Goal: Task Accomplishment & Management: Manage account settings

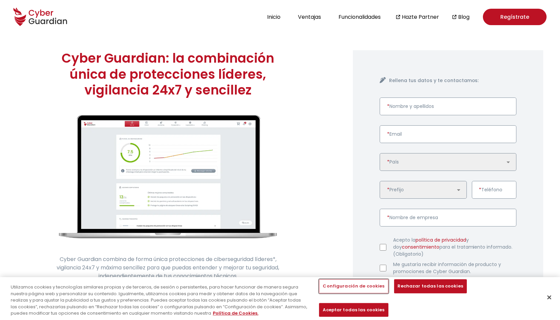
click at [356, 294] on button "Configuración de cookies" at bounding box center [353, 287] width 69 height 14
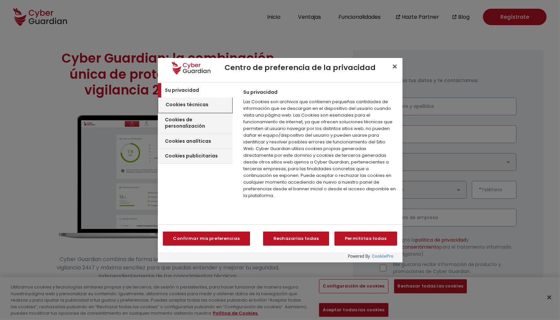
click at [194, 100] on div "Cookies técnicas" at bounding box center [196, 105] width 74 height 15
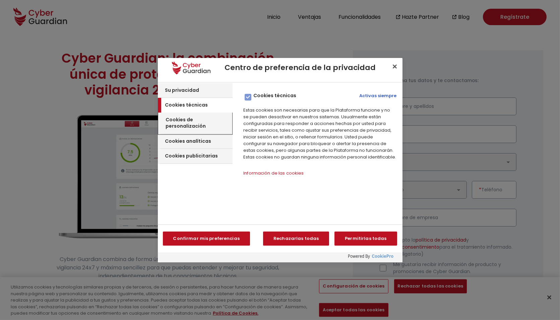
click at [212, 114] on div "Cookies de personalización" at bounding box center [196, 123] width 74 height 21
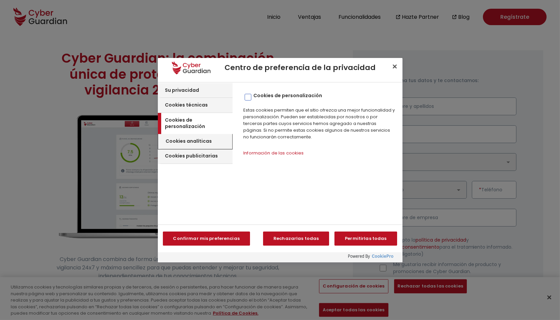
click at [206, 140] on div "Cookies analíticas" at bounding box center [196, 141] width 74 height 15
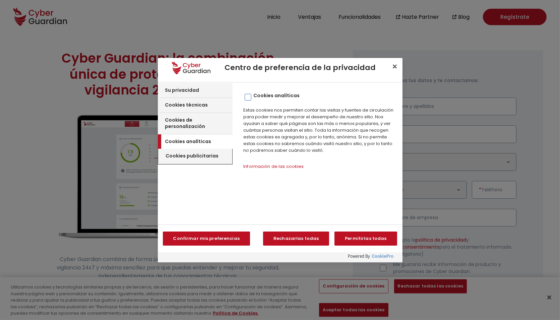
click at [205, 153] on h3 "Cookies publicitarias" at bounding box center [192, 156] width 53 height 7
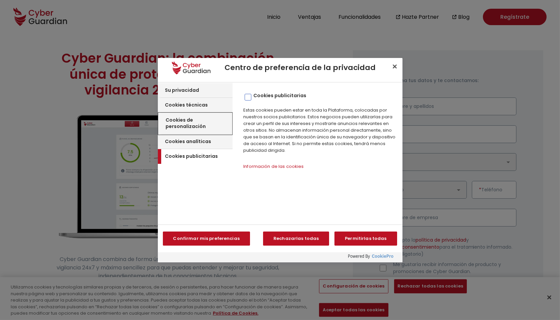
click at [209, 120] on h3 "Cookies de personalización" at bounding box center [198, 123] width 65 height 13
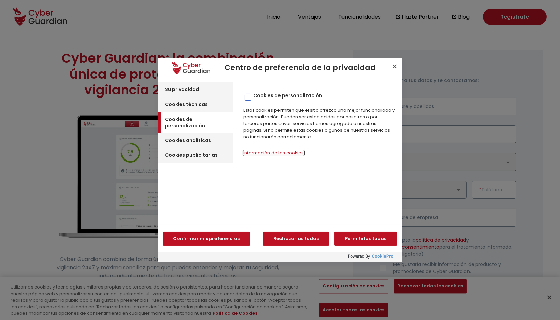
click at [276, 152] on button "Información de las cookies‎" at bounding box center [273, 153] width 60 height 5
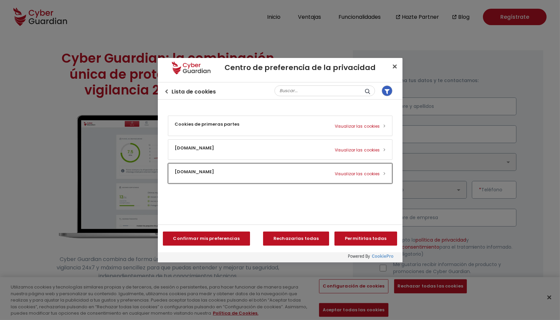
click at [233, 169] on button "embed.tawk.to Visualizar las cookies" at bounding box center [280, 174] width 224 height 20
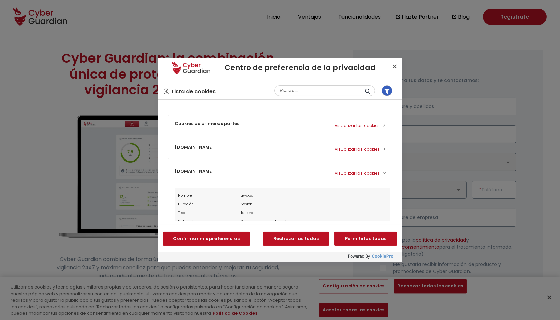
click at [168, 91] on icon "Volver al centro de preferencias" at bounding box center [167, 91] width 4 height 4
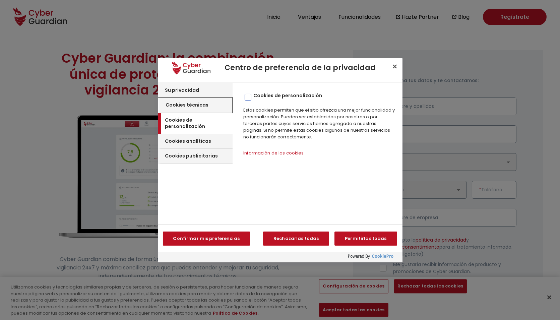
click at [204, 110] on div "Cookies técnicas" at bounding box center [196, 105] width 74 height 15
